Goal: Information Seeking & Learning: Learn about a topic

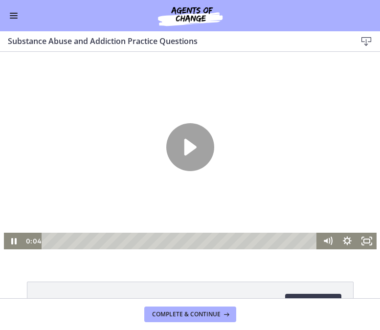
scroll to position [574, 0]
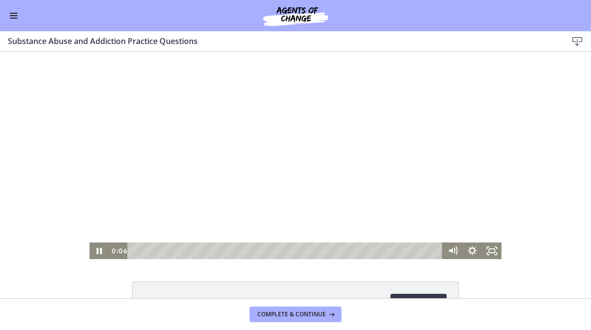
click at [249, 142] on div at bounding box center [296, 156] width 413 height 208
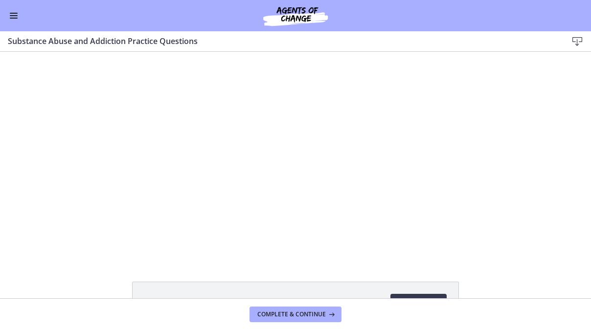
click at [11, 17] on button "Enable menu" at bounding box center [14, 16] width 12 height 12
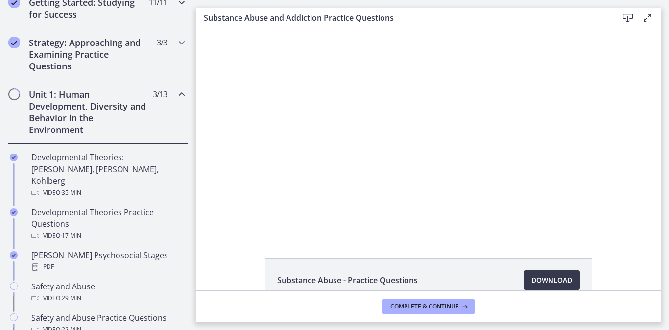
scroll to position [174, 0]
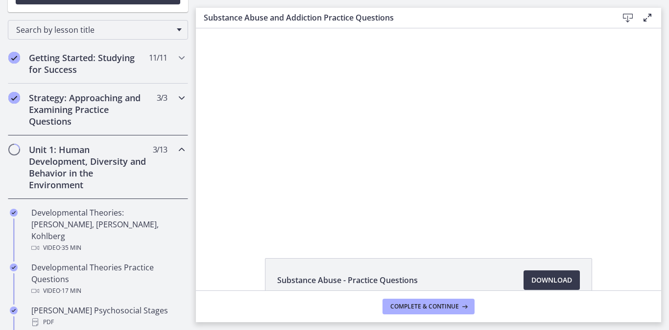
click at [113, 109] on h2 "Strategy: Approaching and Examining Practice Questions" at bounding box center [88, 109] width 119 height 35
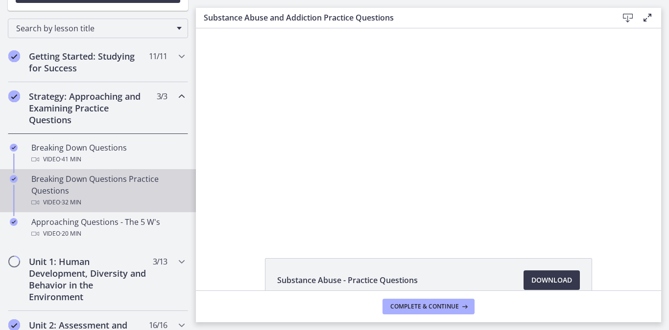
scroll to position [176, 0]
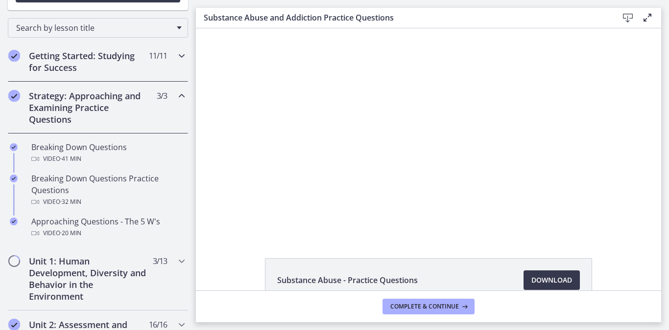
click at [89, 65] on h2 "Getting Started: Studying for Success" at bounding box center [88, 61] width 119 height 23
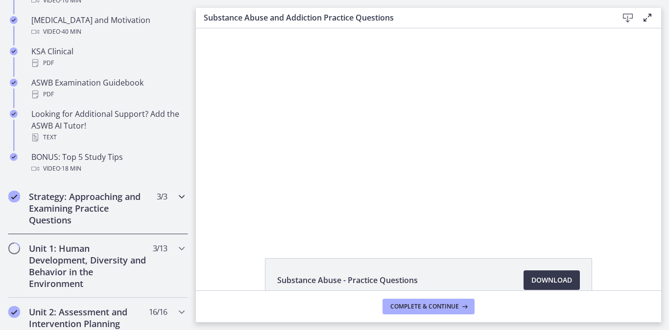
scroll to position [482, 0]
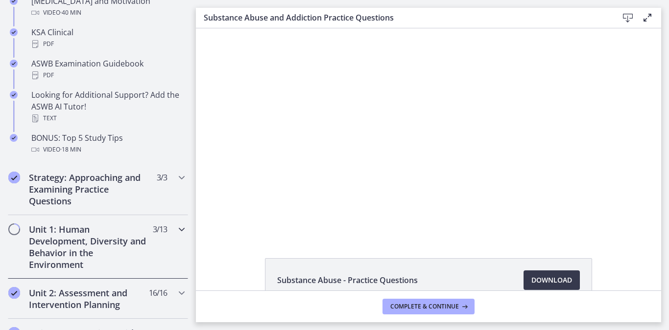
click at [106, 236] on h2 "Unit 1: Human Development, Diversity and Behavior in the Environment" at bounding box center [88, 247] width 119 height 47
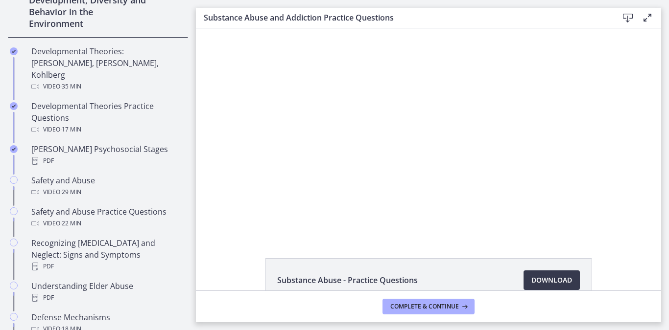
scroll to position [337, 0]
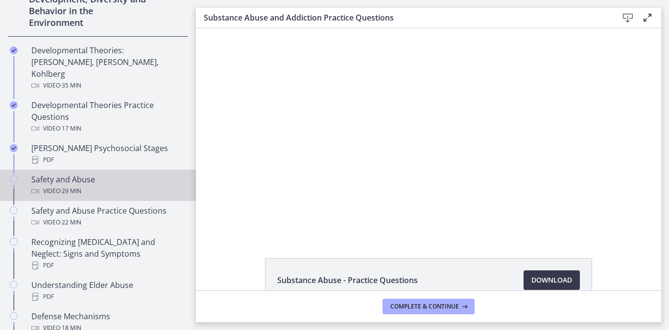
click at [80, 186] on span "· 29 min" at bounding box center [70, 192] width 21 height 12
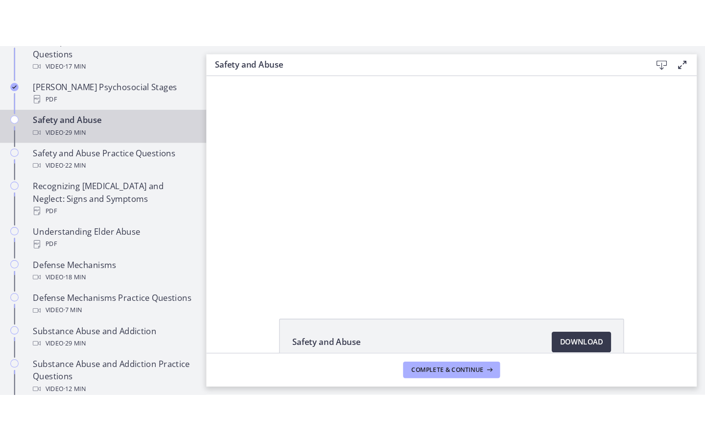
scroll to position [440, 0]
